Goal: Information Seeking & Learning: Understand process/instructions

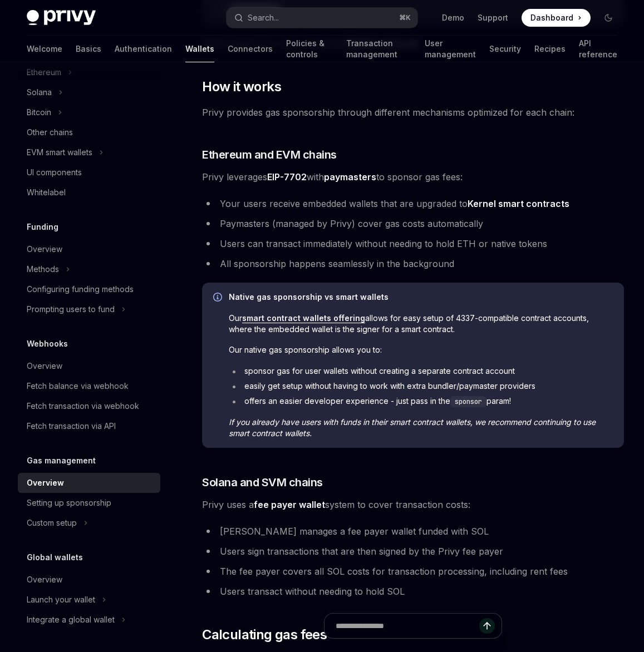
scroll to position [403, 0]
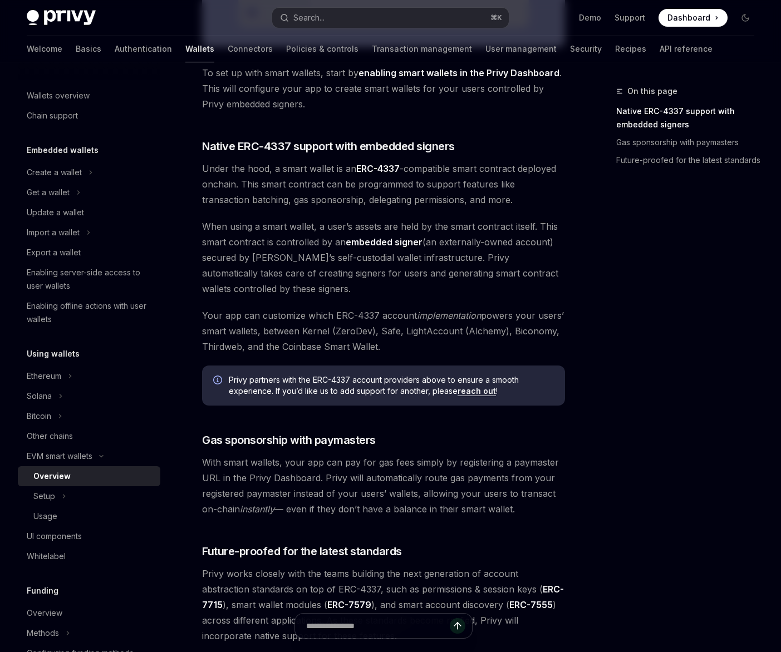
scroll to position [698, 0]
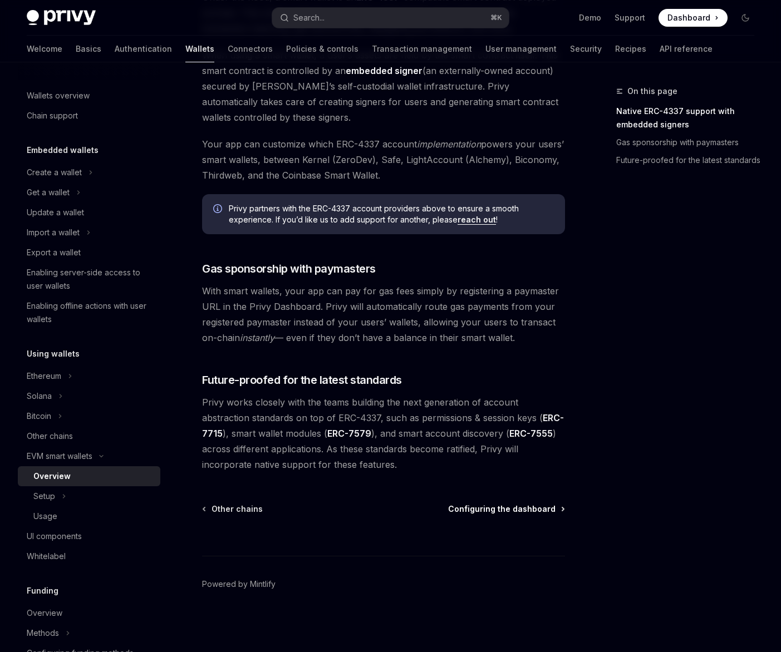
click at [523, 512] on span "Configuring the dashboard" at bounding box center [501, 509] width 107 height 11
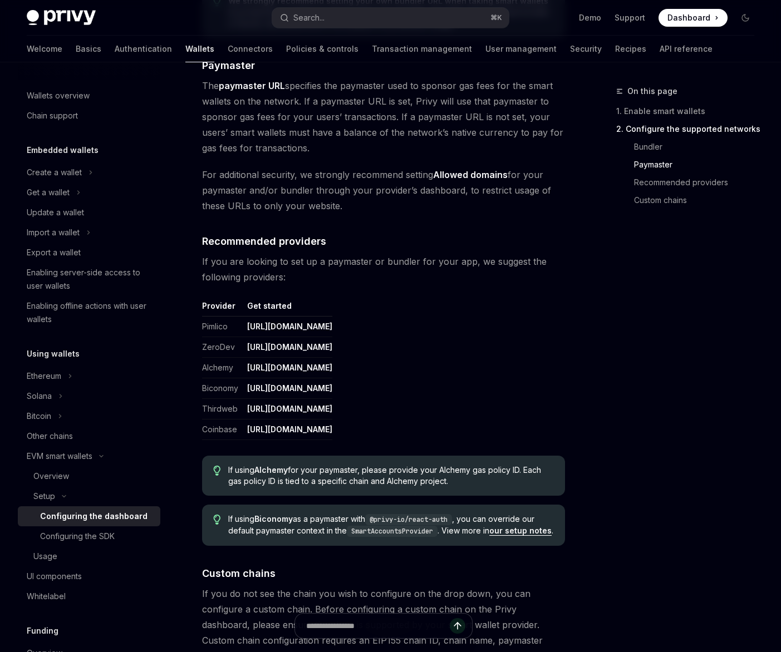
scroll to position [1229, 0]
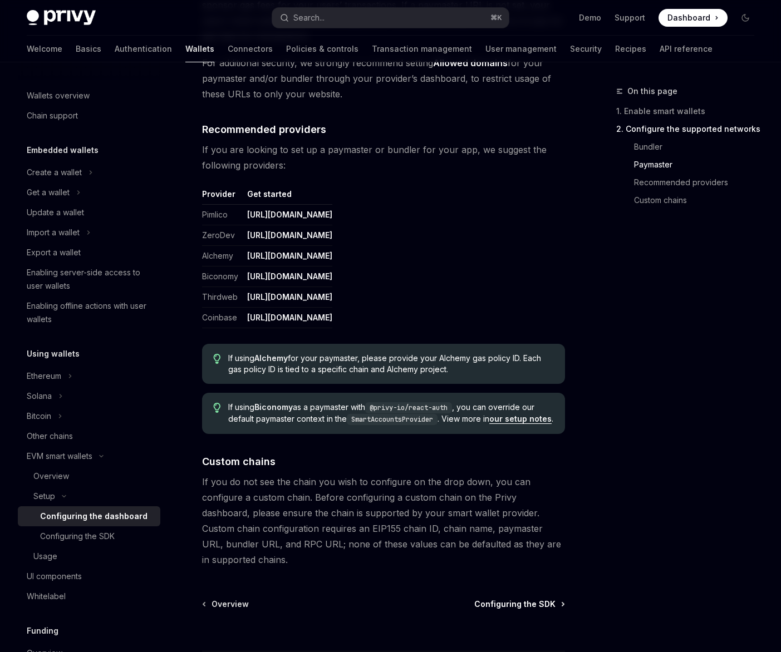
click at [545, 603] on span "Configuring the SDK" at bounding box center [514, 604] width 81 height 11
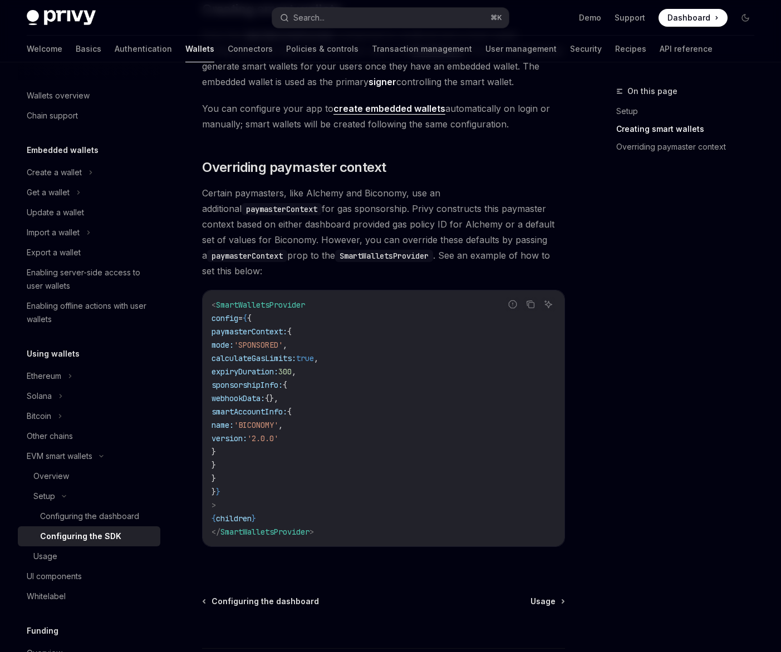
scroll to position [778, 0]
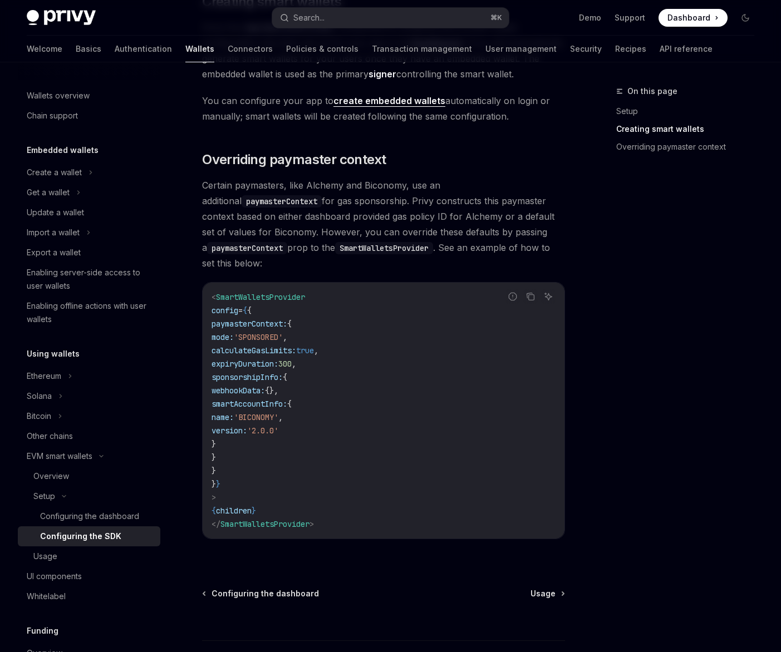
drag, startPoint x: 229, startPoint y: 314, endPoint x: 279, endPoint y: 459, distance: 153.1
click at [279, 459] on code "< SmartWalletsProvider config = { { paymasterContext: { mode: 'SPONSORED' , cal…" at bounding box center [384, 411] width 344 height 240
copy code "paymasterContext: { mode: 'SPONSORED' , calculateGasLimits: true , expiryDurati…"
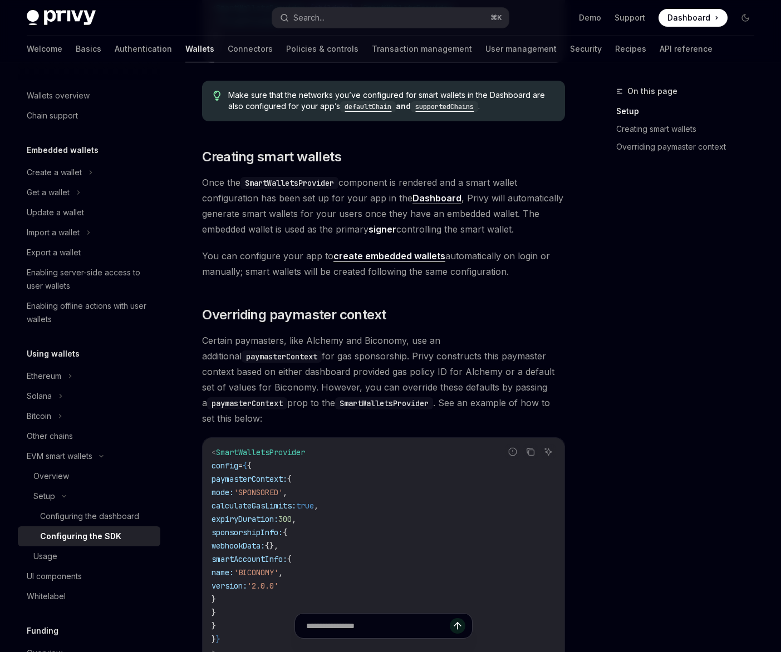
scroll to position [488, 0]
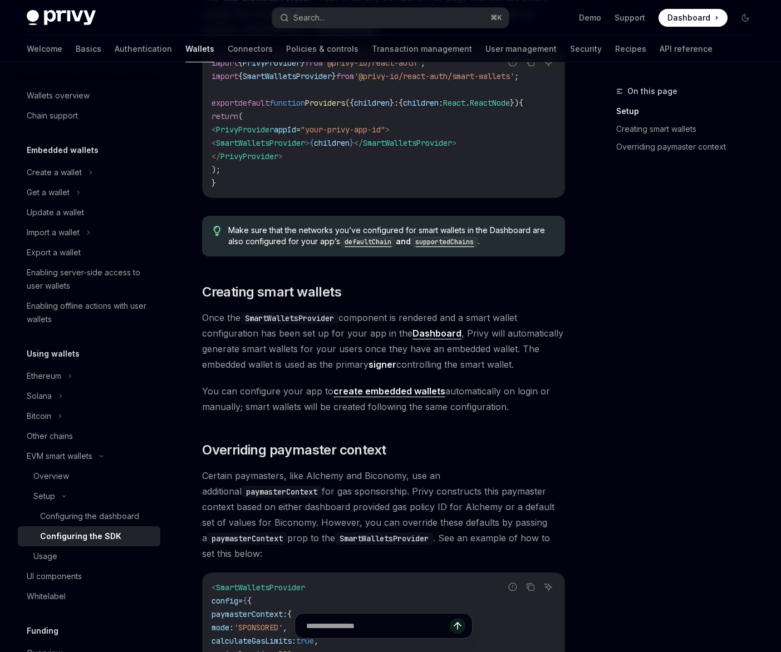
click at [368, 386] on link "create embedded wallets" at bounding box center [389, 392] width 112 height 12
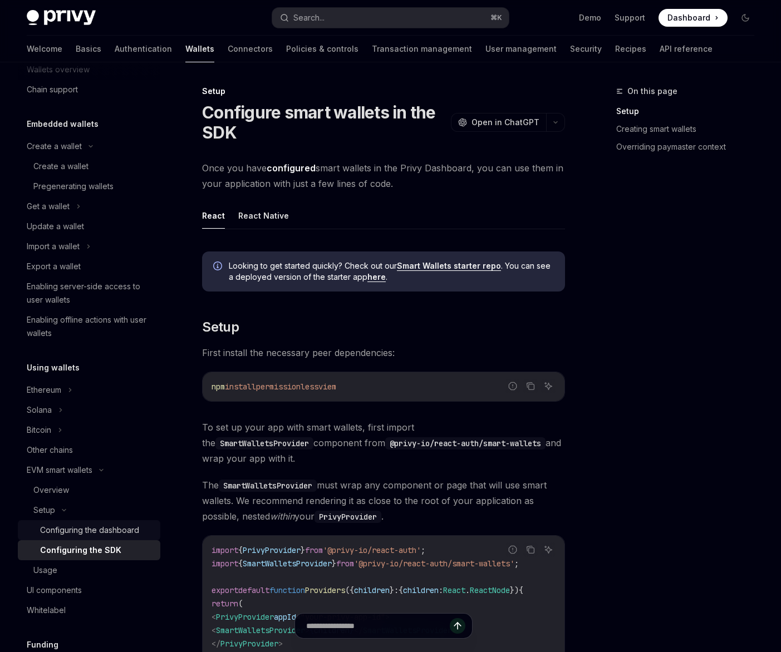
click at [127, 523] on link "Configuring the dashboard" at bounding box center [89, 530] width 142 height 20
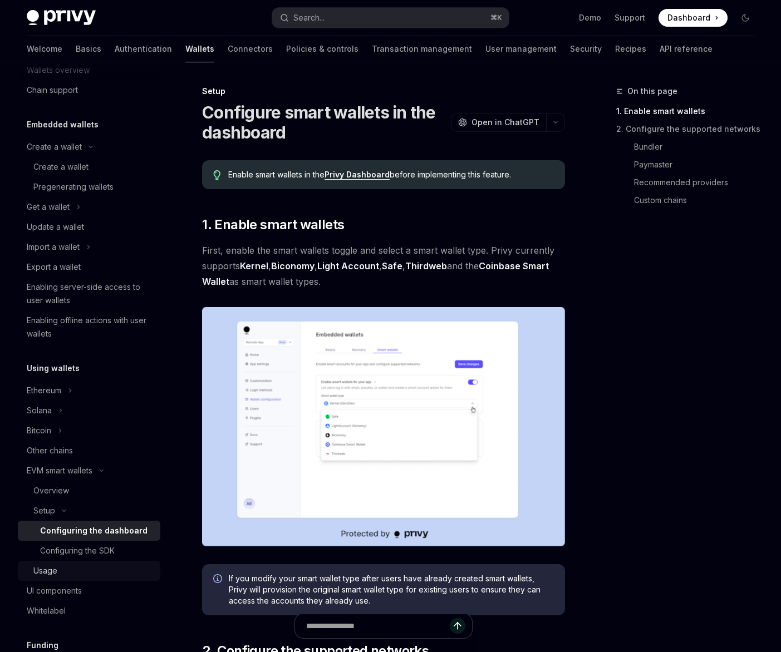
click at [121, 563] on link "Usage" at bounding box center [89, 571] width 142 height 20
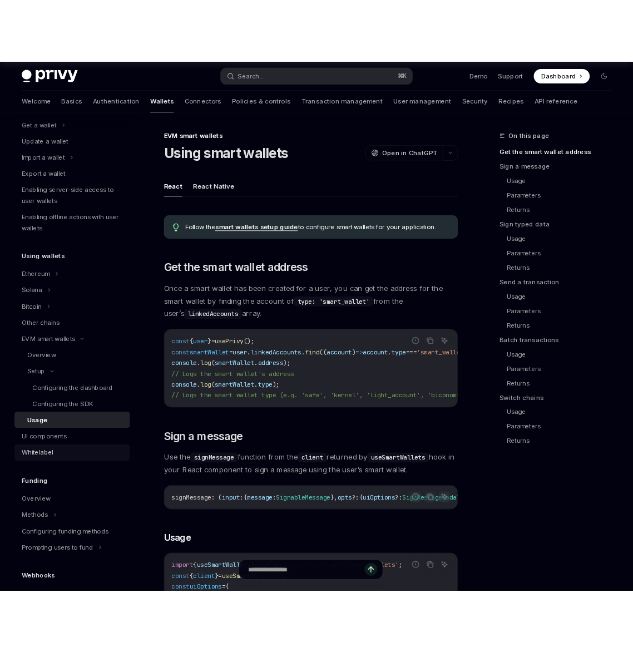
scroll to position [156, 0]
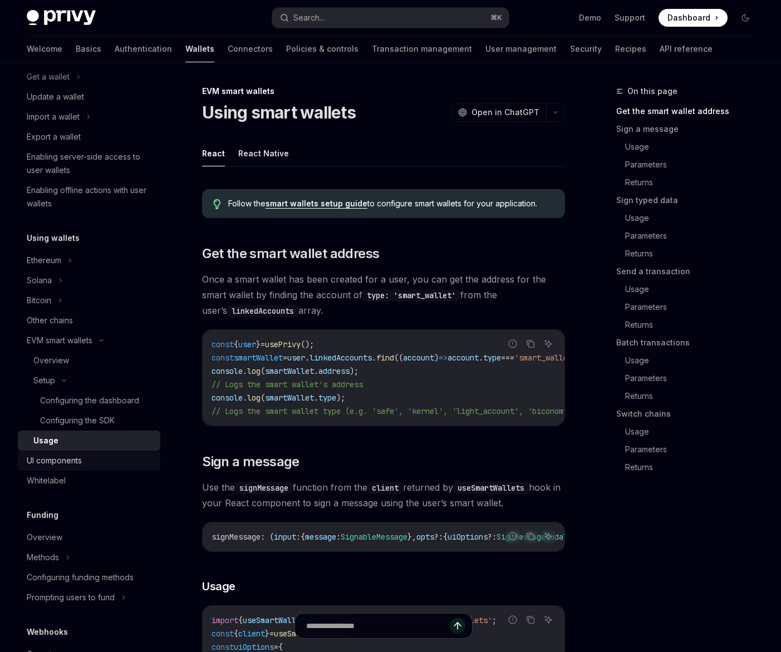
click at [105, 460] on div "UI components" at bounding box center [90, 460] width 127 height 13
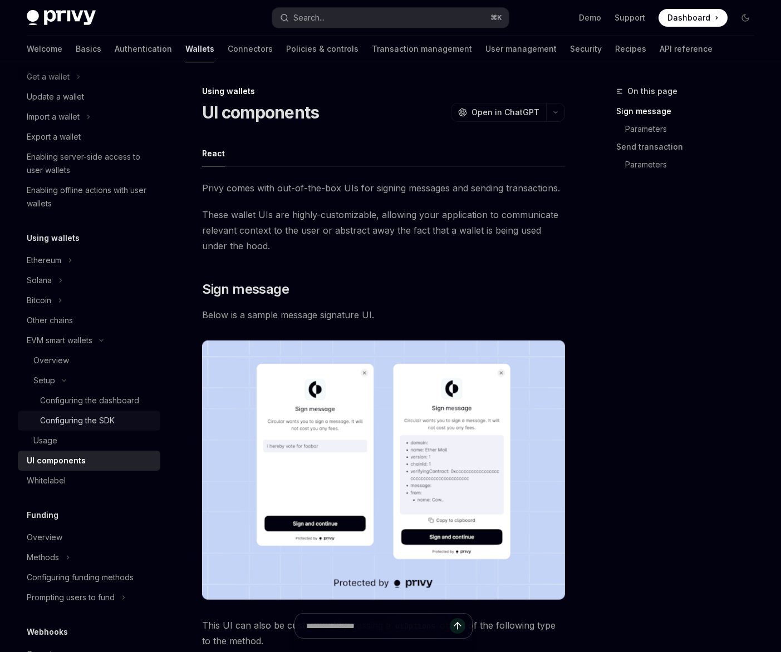
click at [97, 425] on div "Configuring the SDK" at bounding box center [77, 420] width 75 height 13
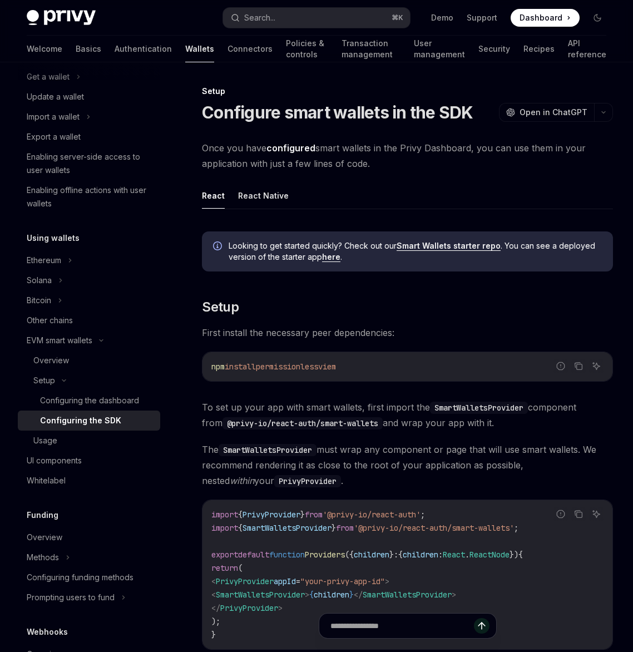
type textarea "*"
